Goal: Transaction & Acquisition: Purchase product/service

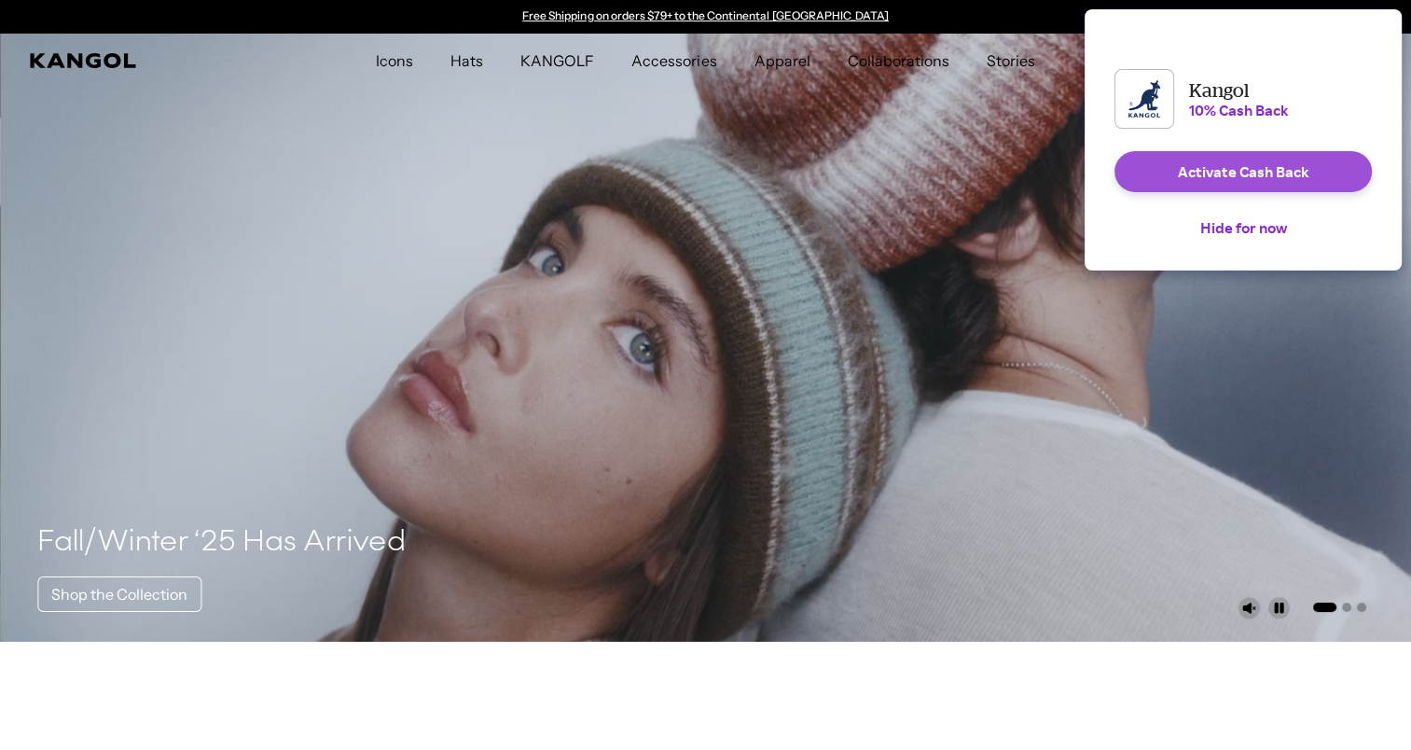
click at [1234, 180] on button "Activate Cash Back" at bounding box center [1242, 171] width 257 height 41
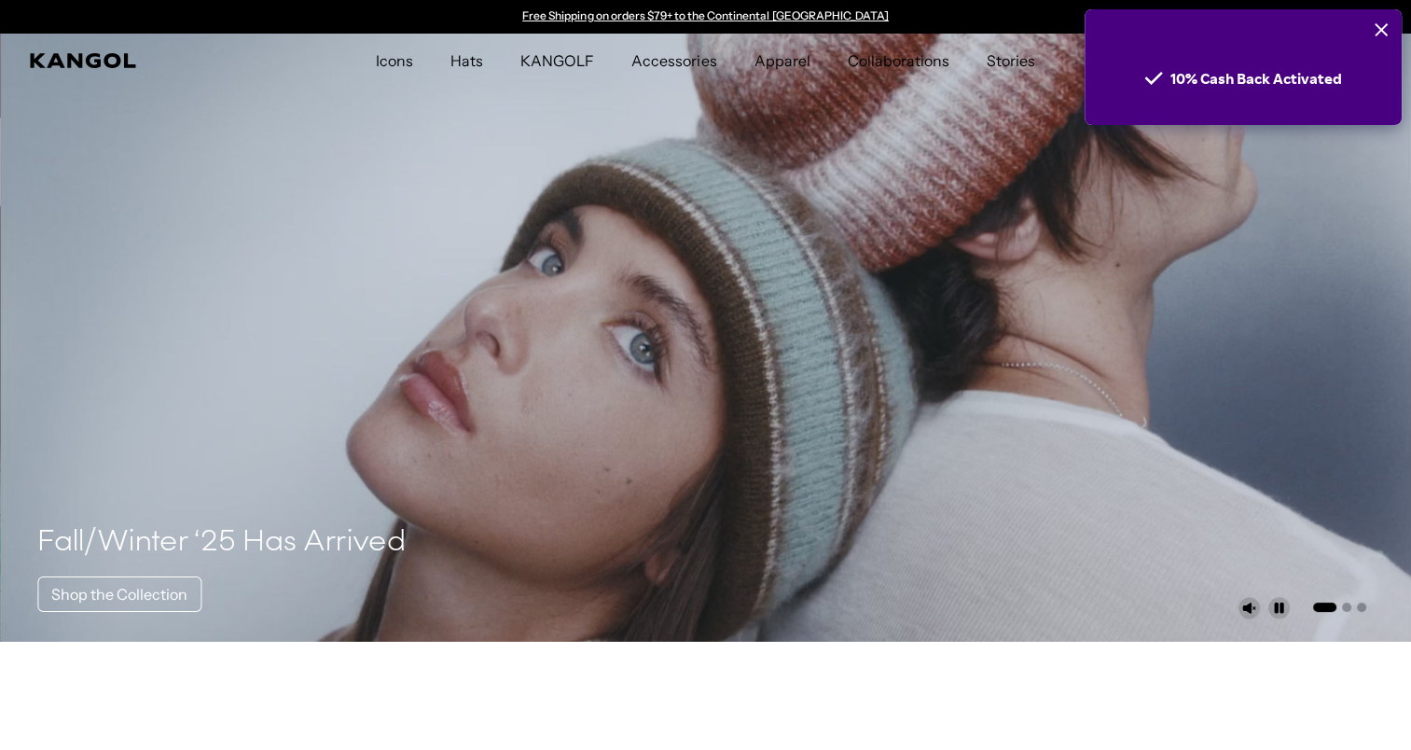
click at [1377, 24] on icon "Close" at bounding box center [1381, 29] width 13 height 13
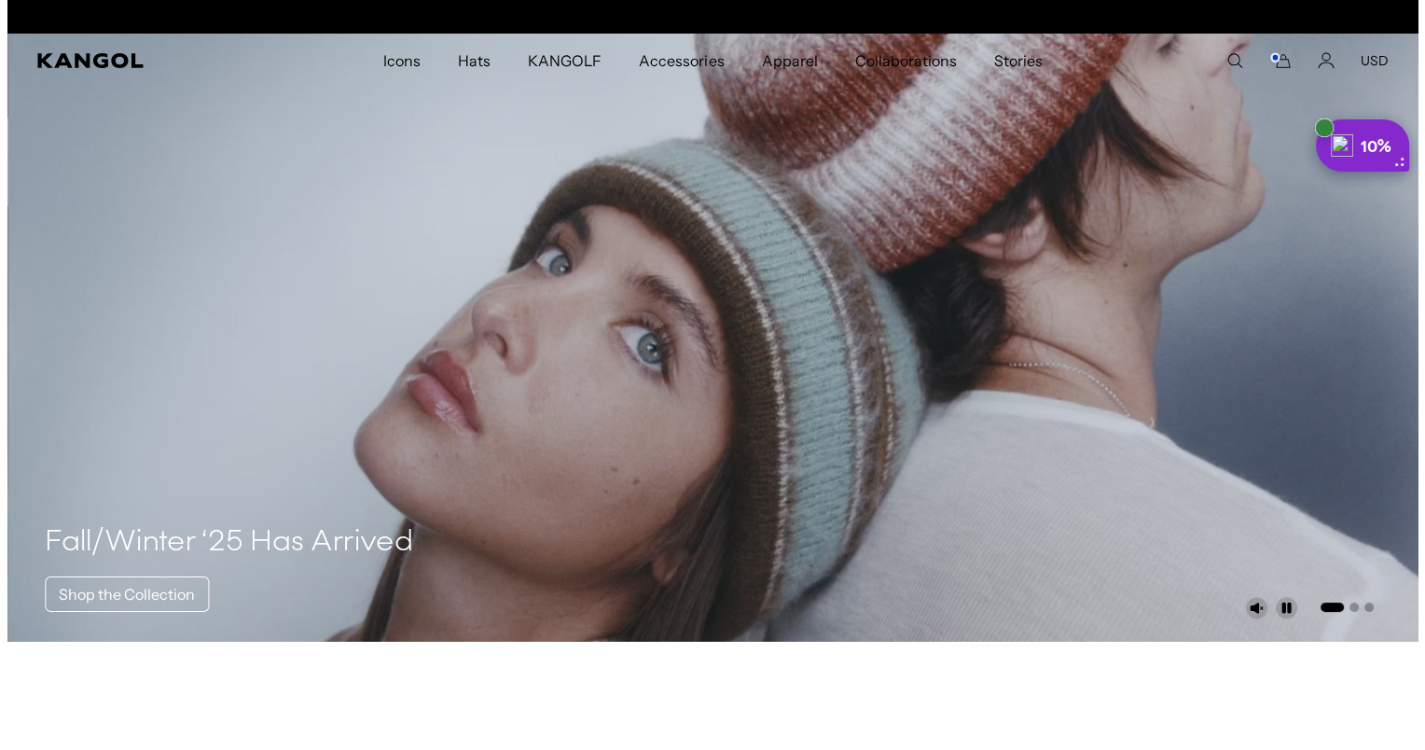
scroll to position [0, 384]
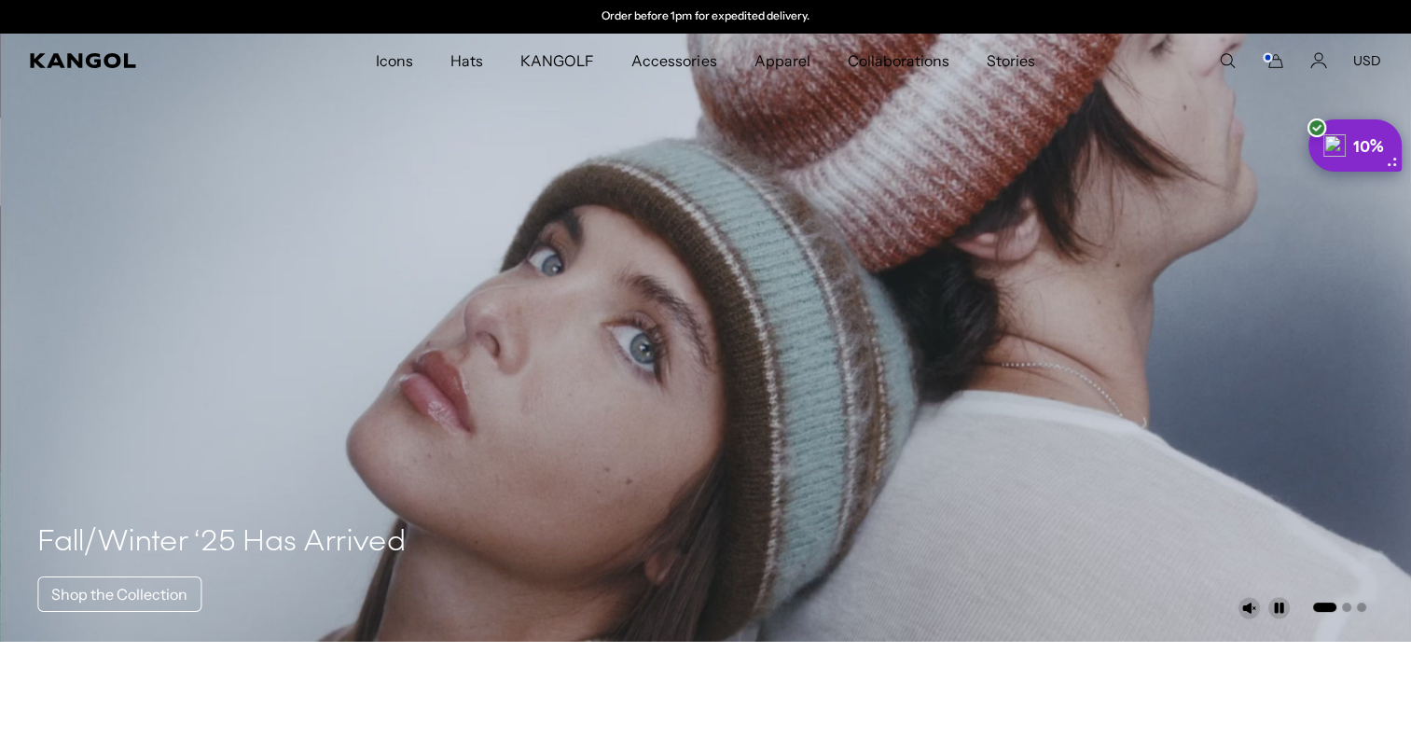
click at [1269, 62] on rect "Cart" at bounding box center [1267, 57] width 7 height 7
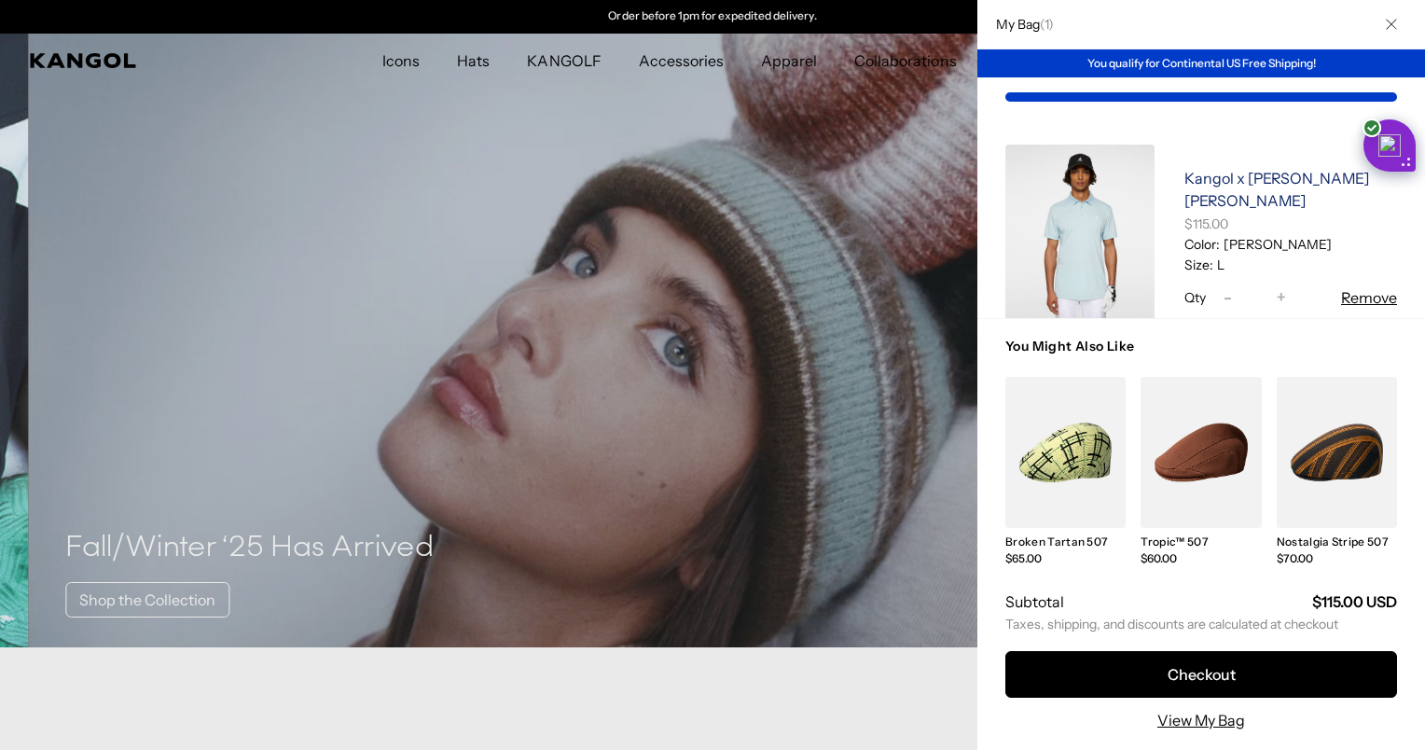
click at [1234, 179] on link "Kangol x [PERSON_NAME] [PERSON_NAME]" at bounding box center [1276, 189] width 185 height 41
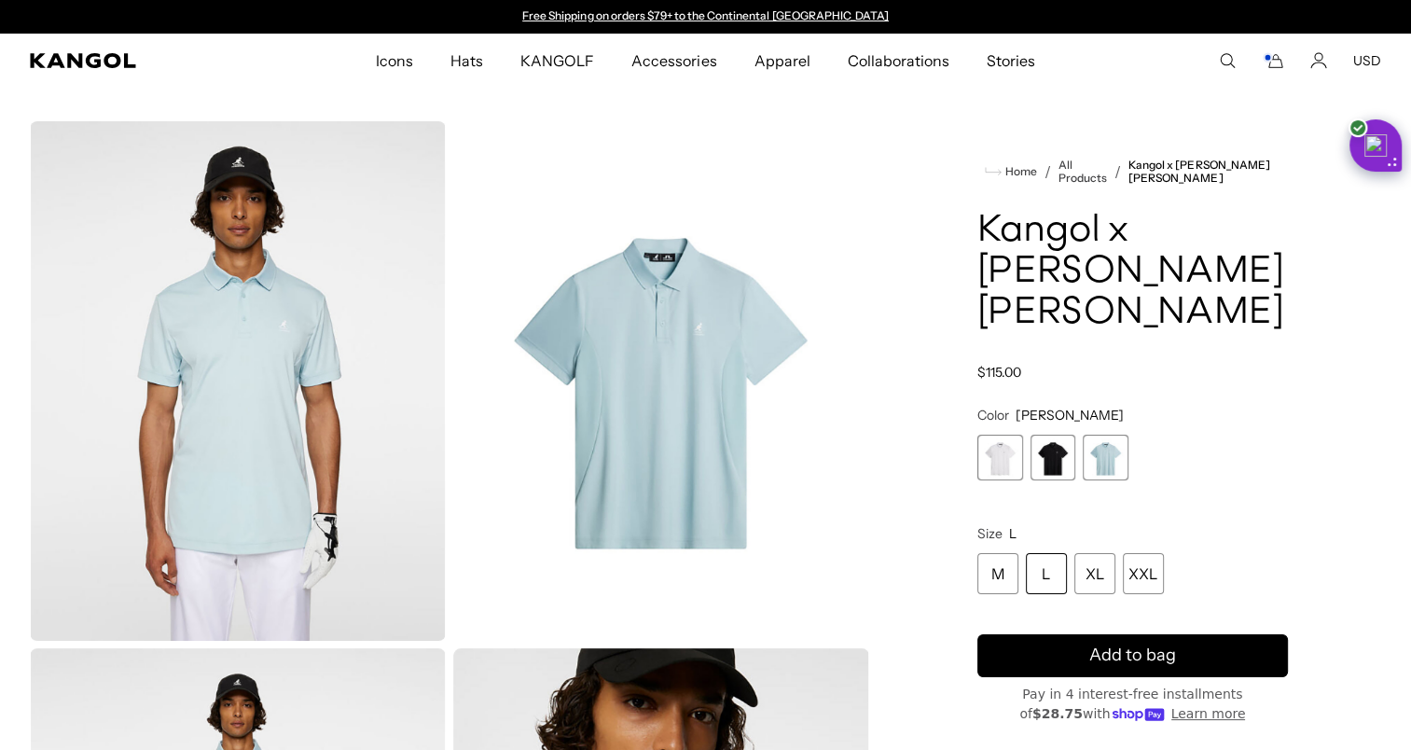
click at [706, 356] on img "Gallery Viewer" at bounding box center [661, 380] width 416 height 519
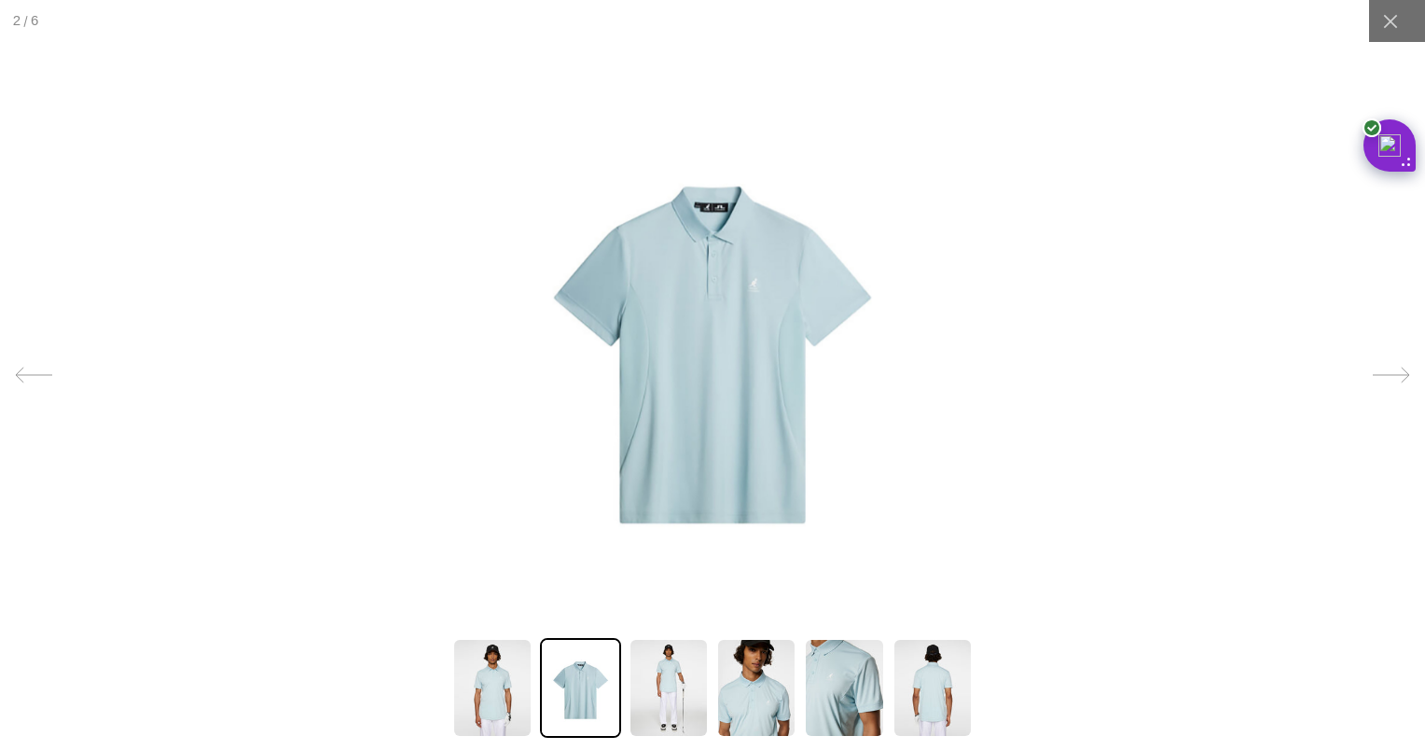
scroll to position [0, 384]
click at [711, 316] on img at bounding box center [713, 341] width 450 height 563
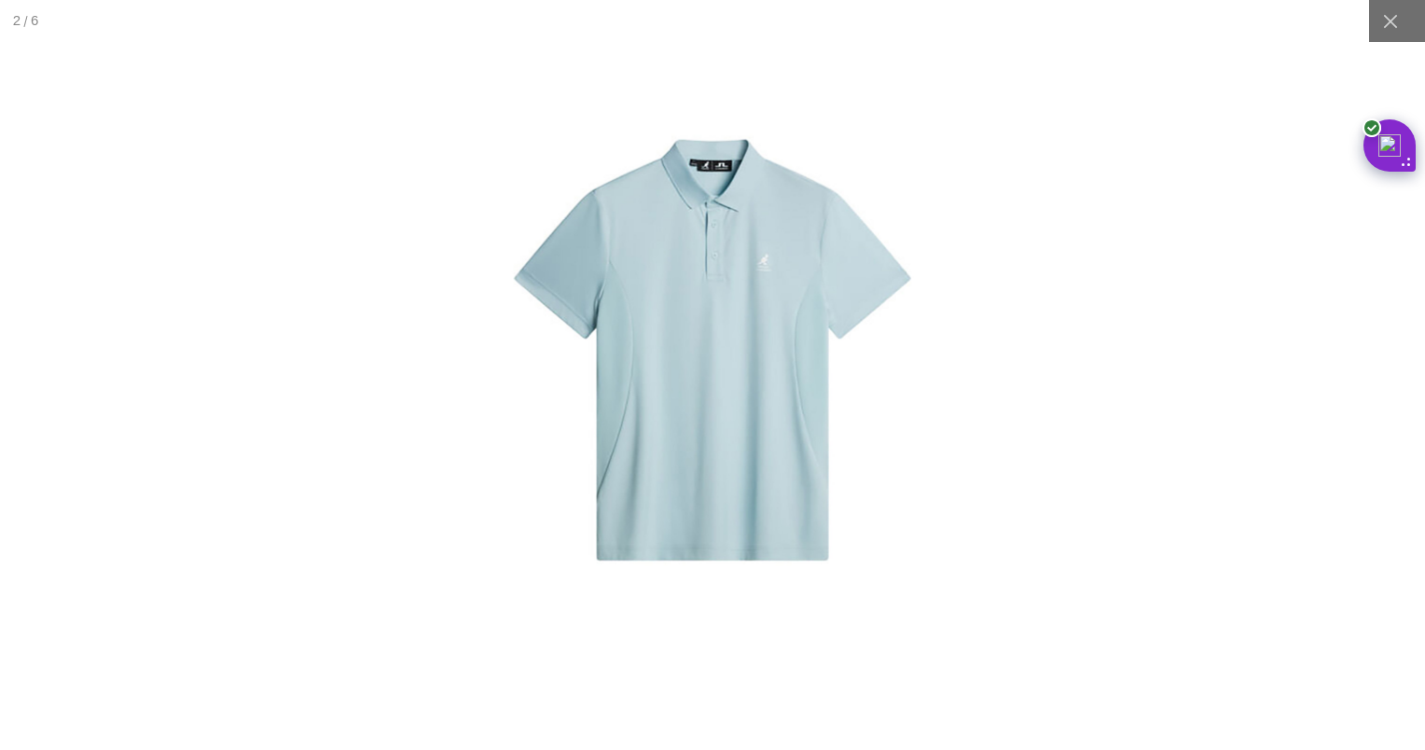
scroll to position [0, 0]
click at [916, 446] on img at bounding box center [712, 332] width 561 height 703
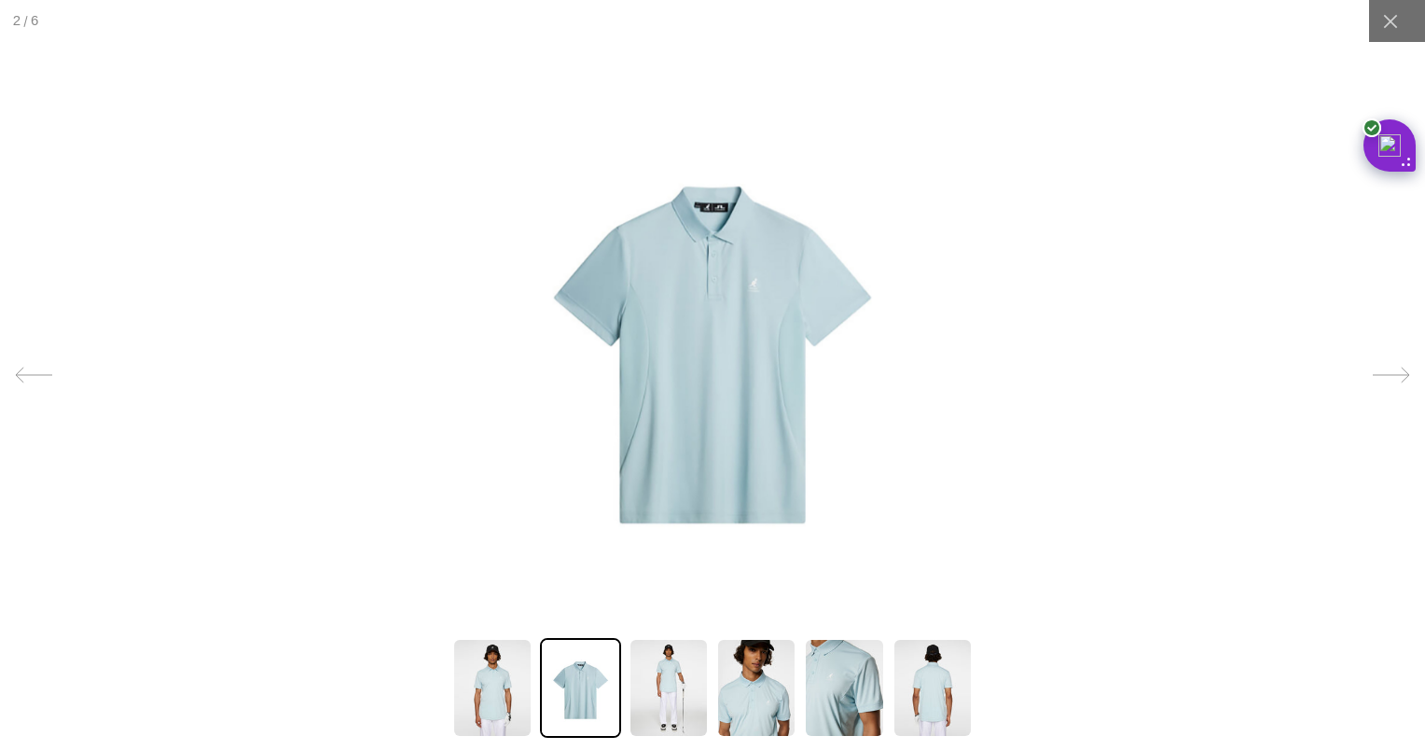
scroll to position [0, 384]
click at [849, 675] on img at bounding box center [844, 688] width 80 height 100
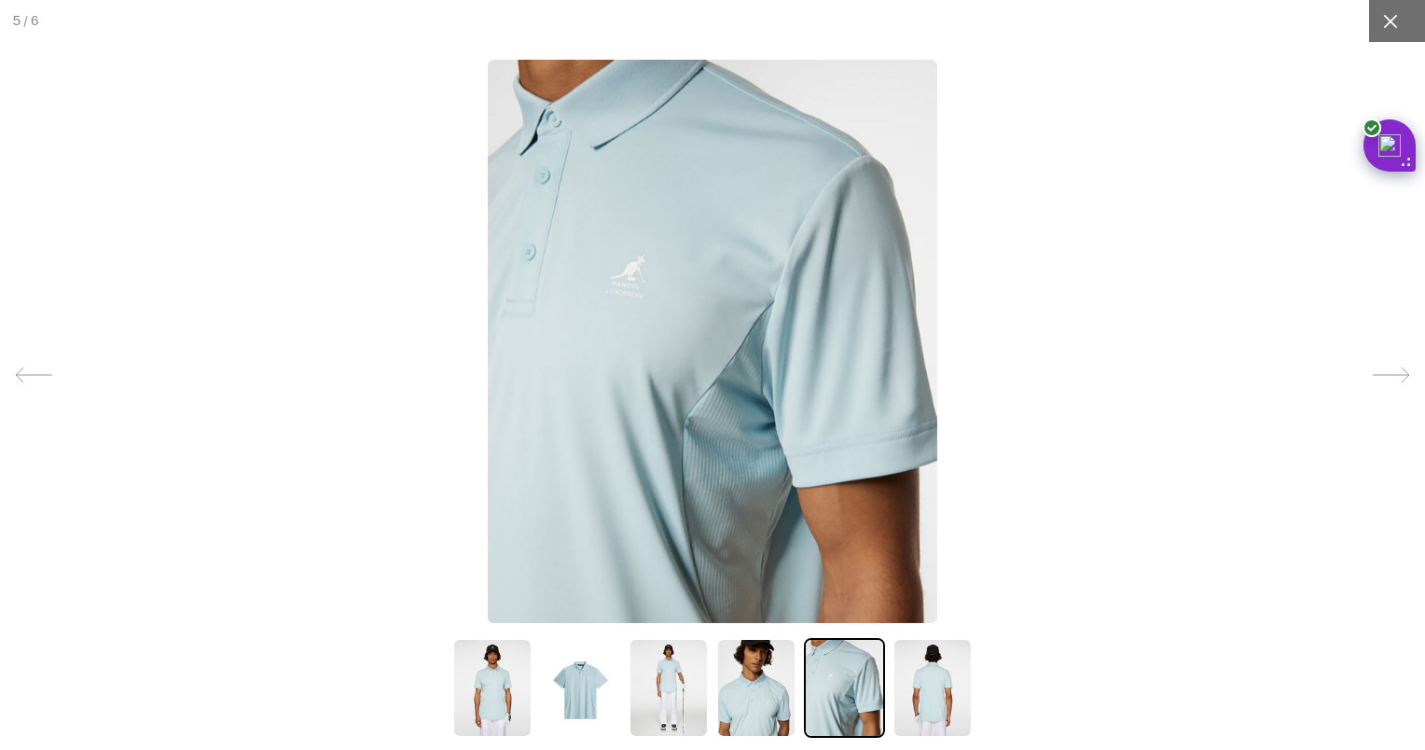
click at [1384, 23] on icon at bounding box center [1390, 21] width 19 height 19
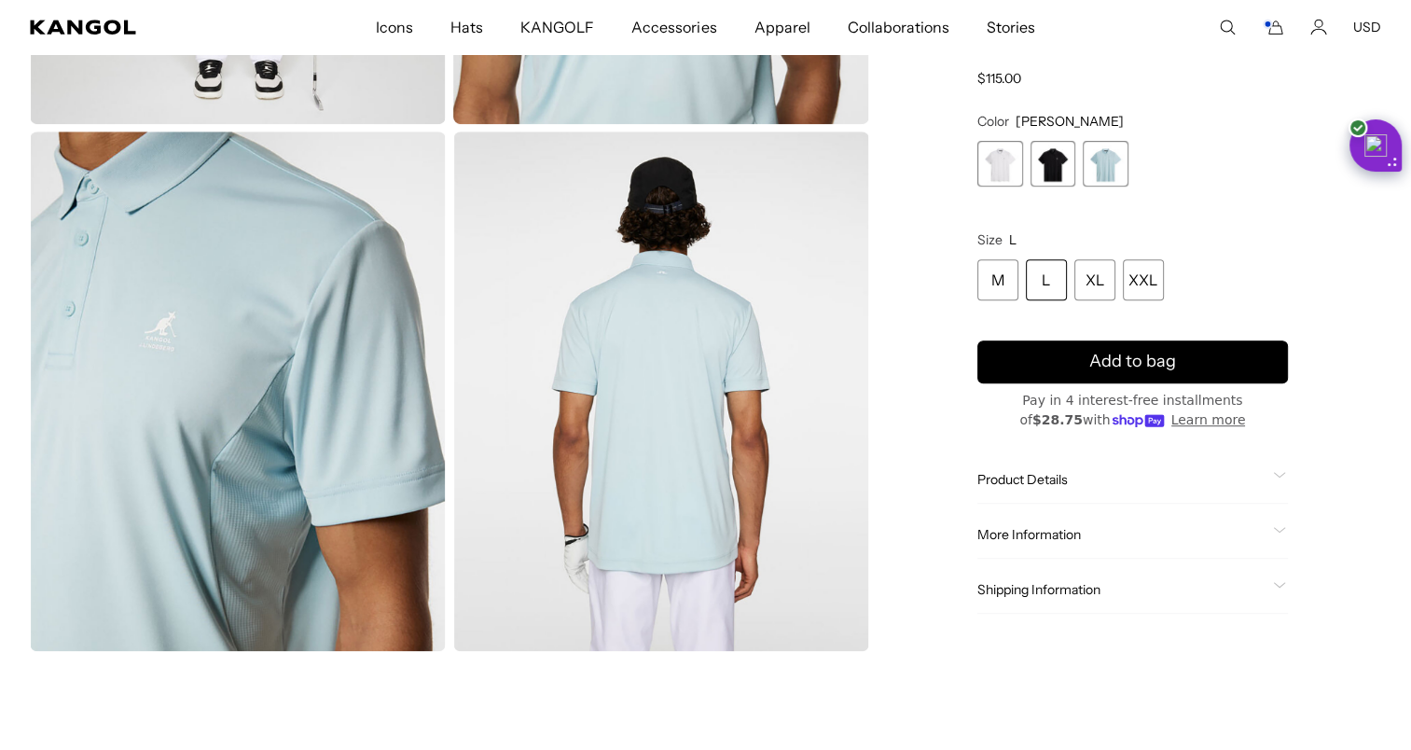
scroll to position [0, 0]
